Goal: Navigation & Orientation: Find specific page/section

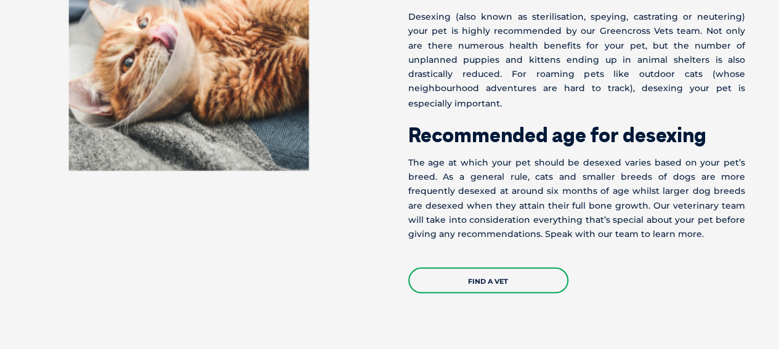
scroll to position [1102, 0]
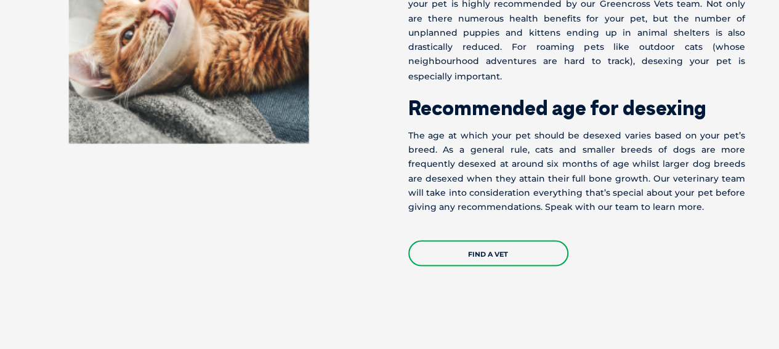
drag, startPoint x: 777, startPoint y: 97, endPoint x: 778, endPoint y: 107, distance: 9.9
click at [778, 107] on div "Should I get my pet desexed? Desexing (also known as sterilisation, speying, ca…" at bounding box center [389, 75] width 779 height 382
drag, startPoint x: 776, startPoint y: 98, endPoint x: 782, endPoint y: 94, distance: 6.7
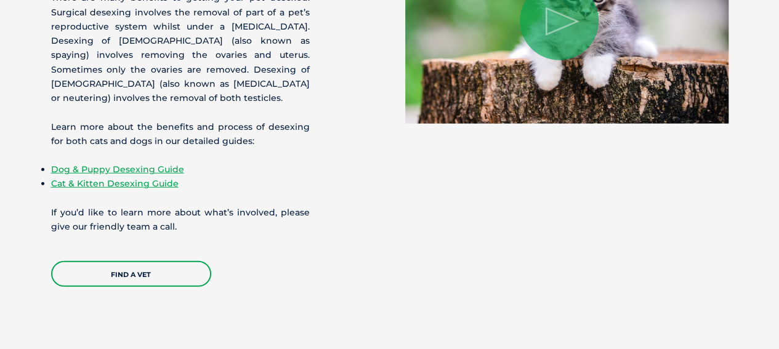
scroll to position [1555, 0]
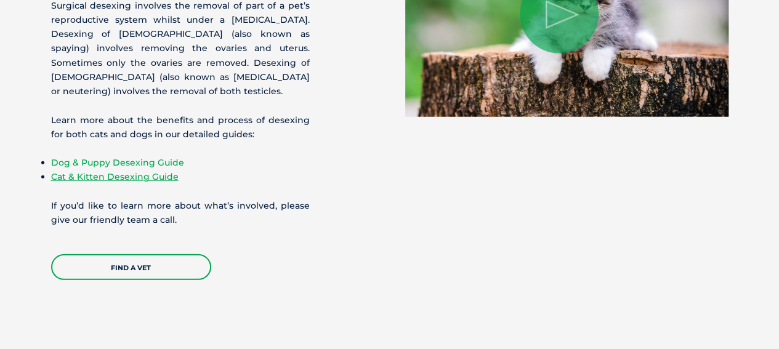
click at [97, 157] on link "Dog & Puppy Desexing Guide" at bounding box center [117, 162] width 133 height 11
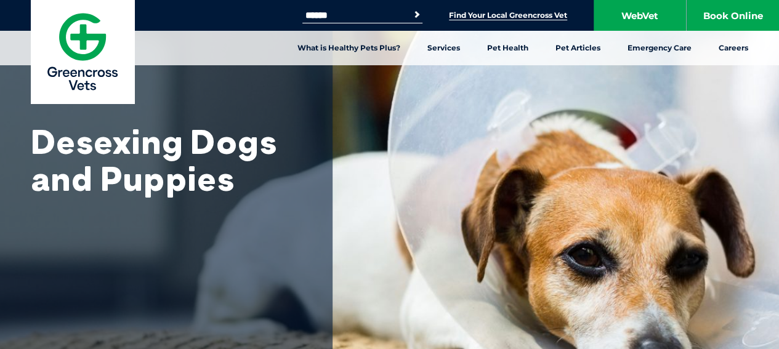
click at [511, 13] on link "Find Your Local Greencross Vet" at bounding box center [508, 15] width 118 height 10
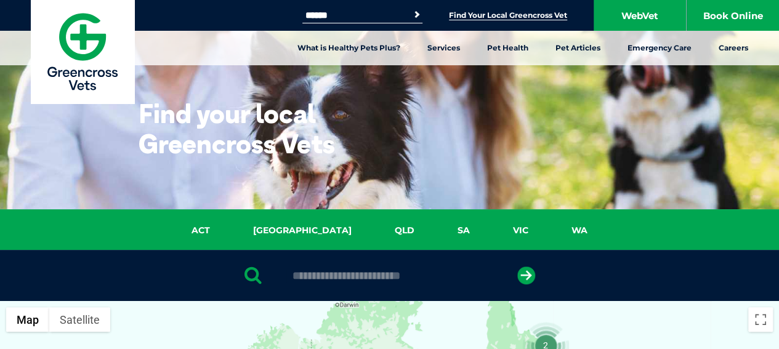
click at [481, 18] on link "Find Your Local Greencross Vet" at bounding box center [508, 15] width 118 height 10
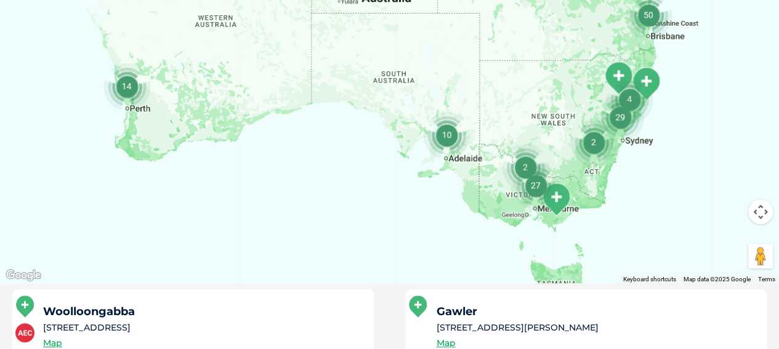
scroll to position [429, 0]
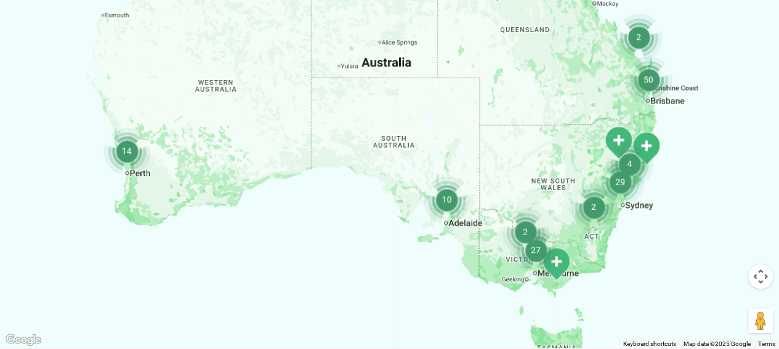
click at [651, 81] on img "50" at bounding box center [648, 79] width 47 height 47
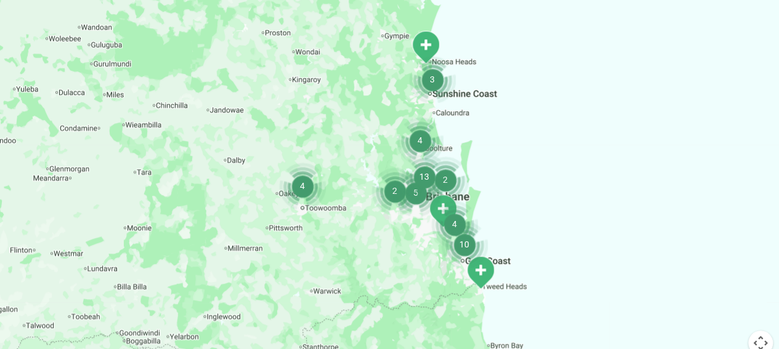
scroll to position [347, 0]
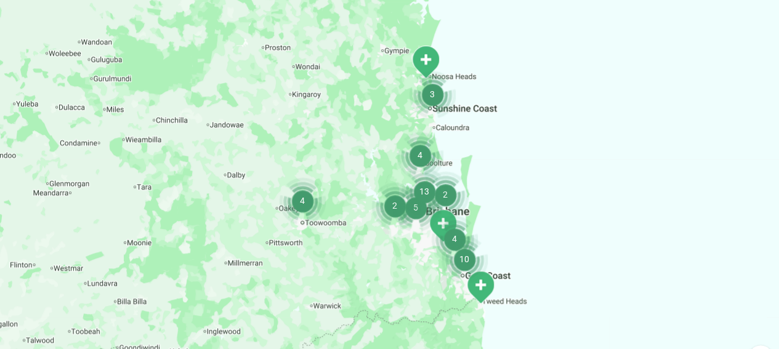
click at [423, 60] on img "Noosa Civic" at bounding box center [425, 62] width 31 height 34
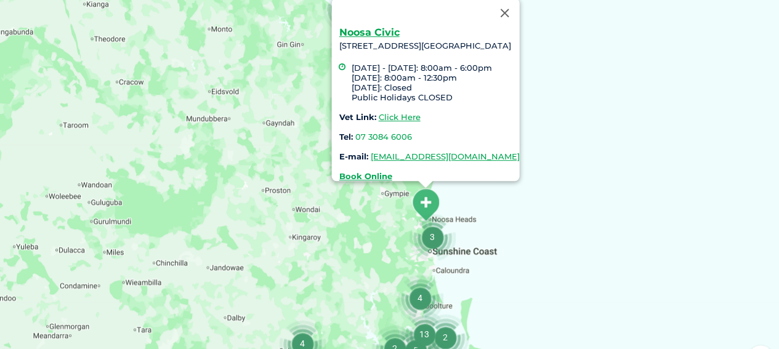
click at [431, 237] on img "3" at bounding box center [432, 237] width 47 height 47
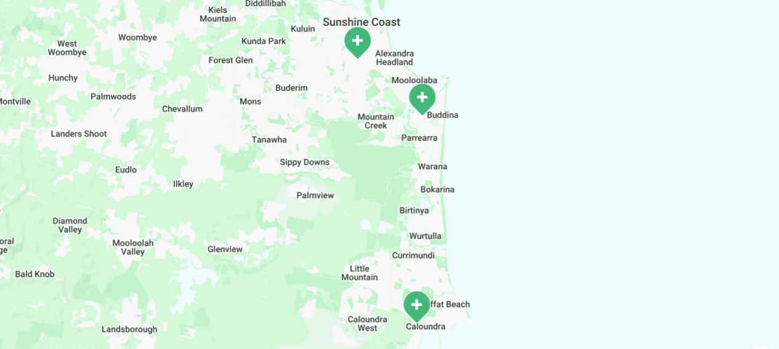
click at [352, 39] on img "Maroochydore" at bounding box center [357, 43] width 31 height 34
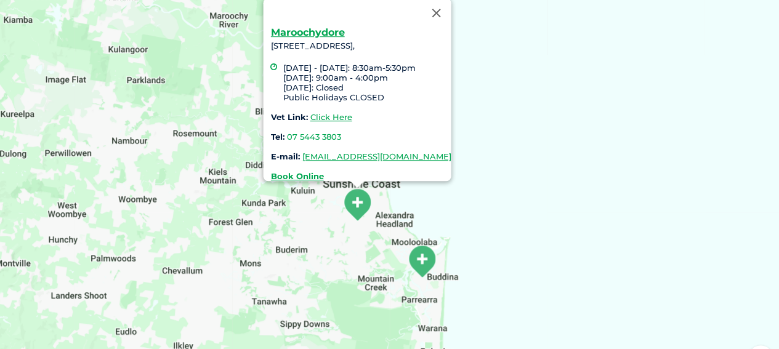
click at [616, 83] on div "Maroochydore [STREET_ADDRESS], [DATE] - [DATE]: 8:30am-5:30pm [DATE]: 9:00am - …" at bounding box center [389, 192] width 779 height 476
click at [451, 2] on button "Close" at bounding box center [436, 13] width 30 height 30
